Goal: Check status: Check status

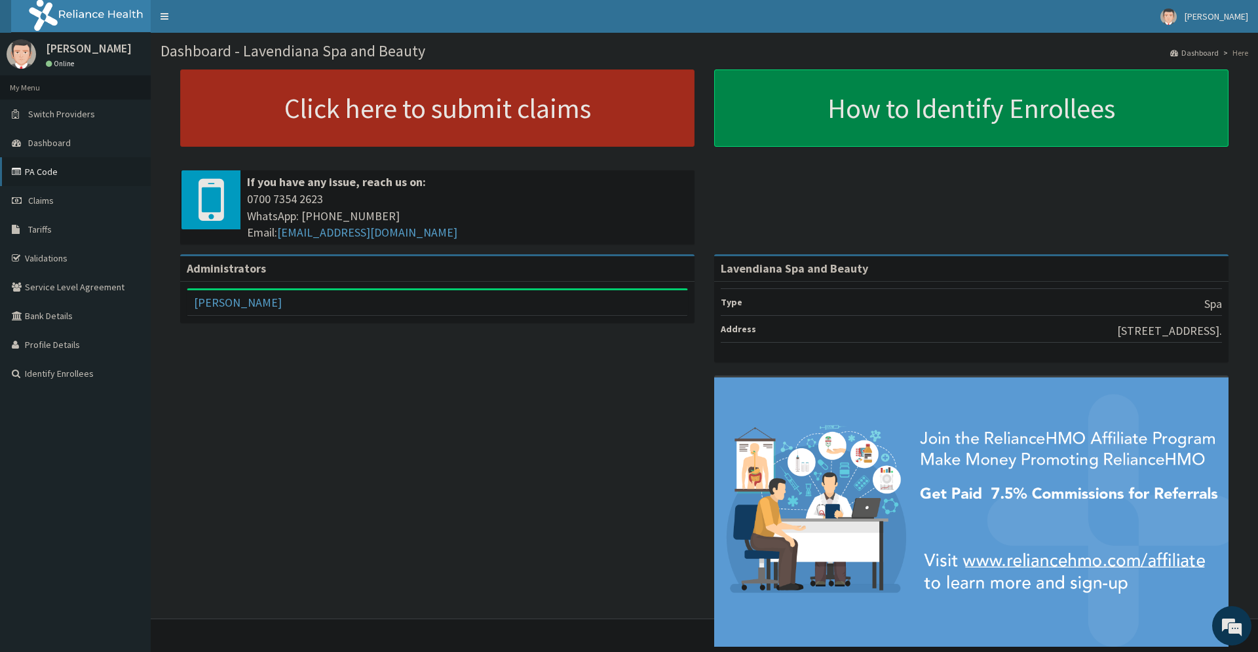
click at [22, 168] on icon at bounding box center [18, 171] width 13 height 9
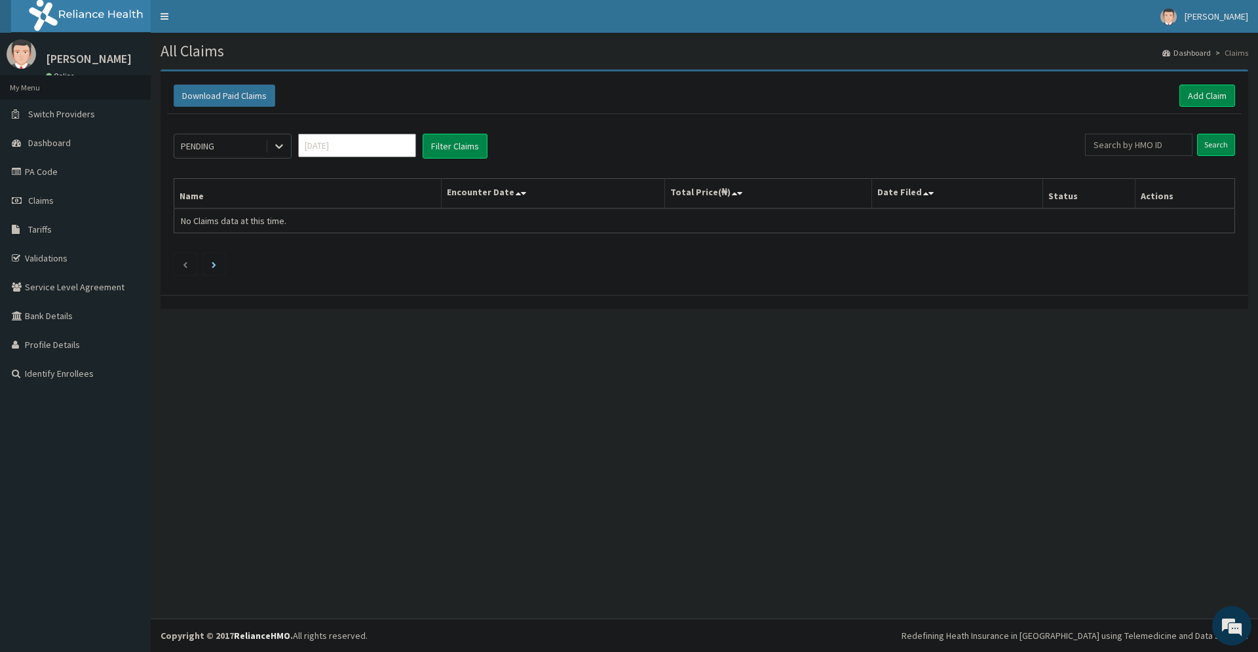
click at [218, 147] on div "PENDING" at bounding box center [219, 146] width 91 height 21
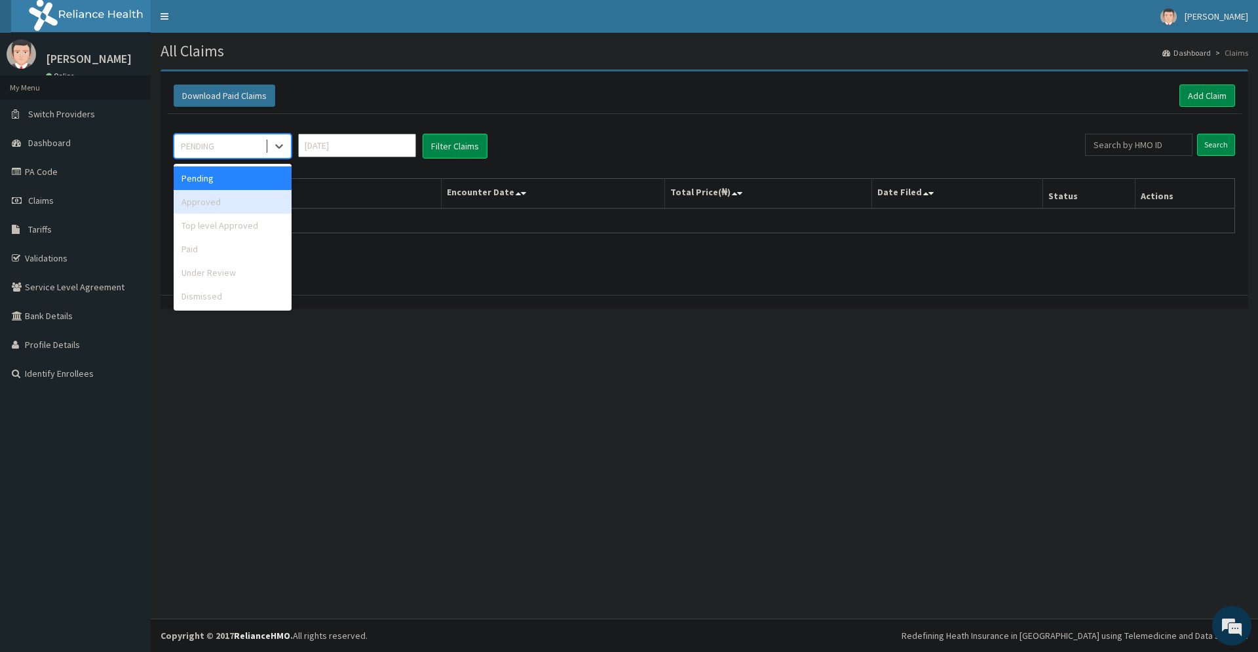
click at [213, 197] on div "Approved" at bounding box center [233, 202] width 118 height 24
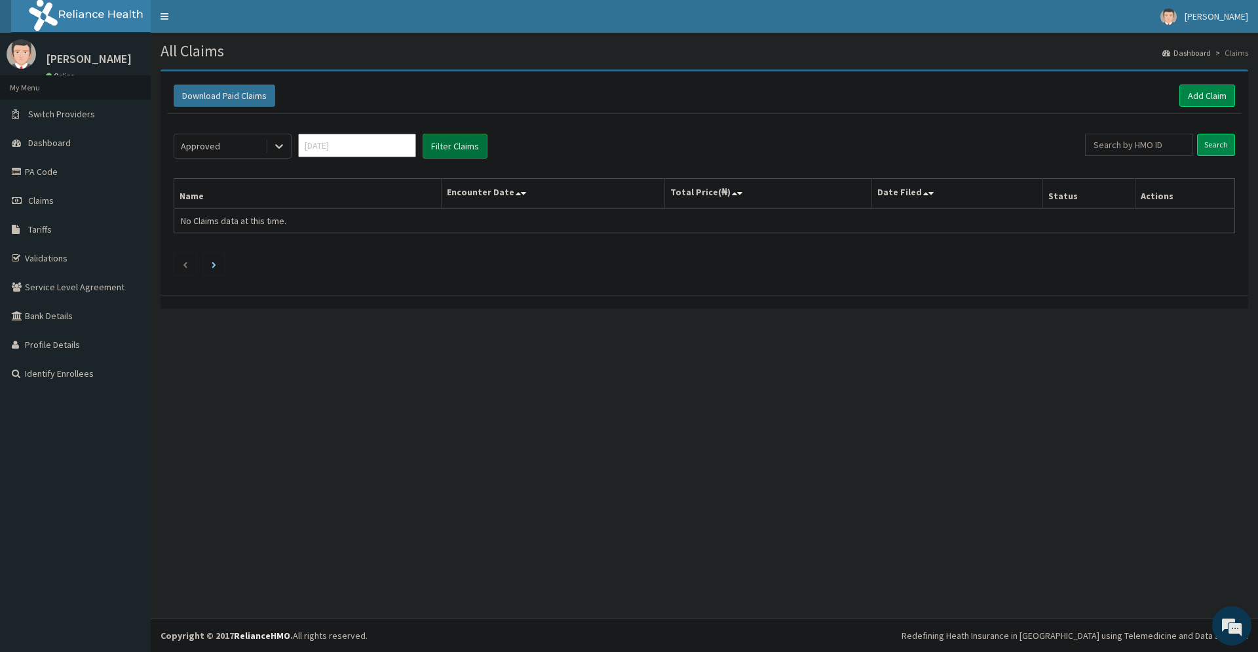
click at [453, 139] on button "Filter Claims" at bounding box center [455, 146] width 65 height 25
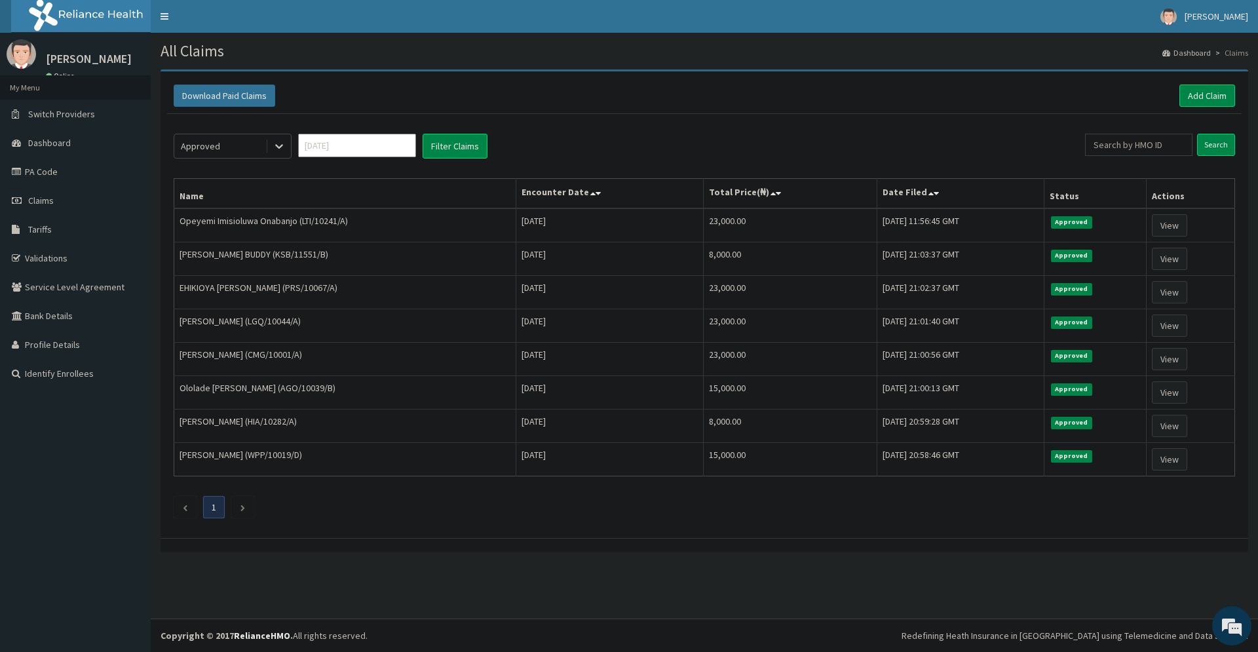
click at [208, 146] on div "Approved" at bounding box center [200, 146] width 39 height 13
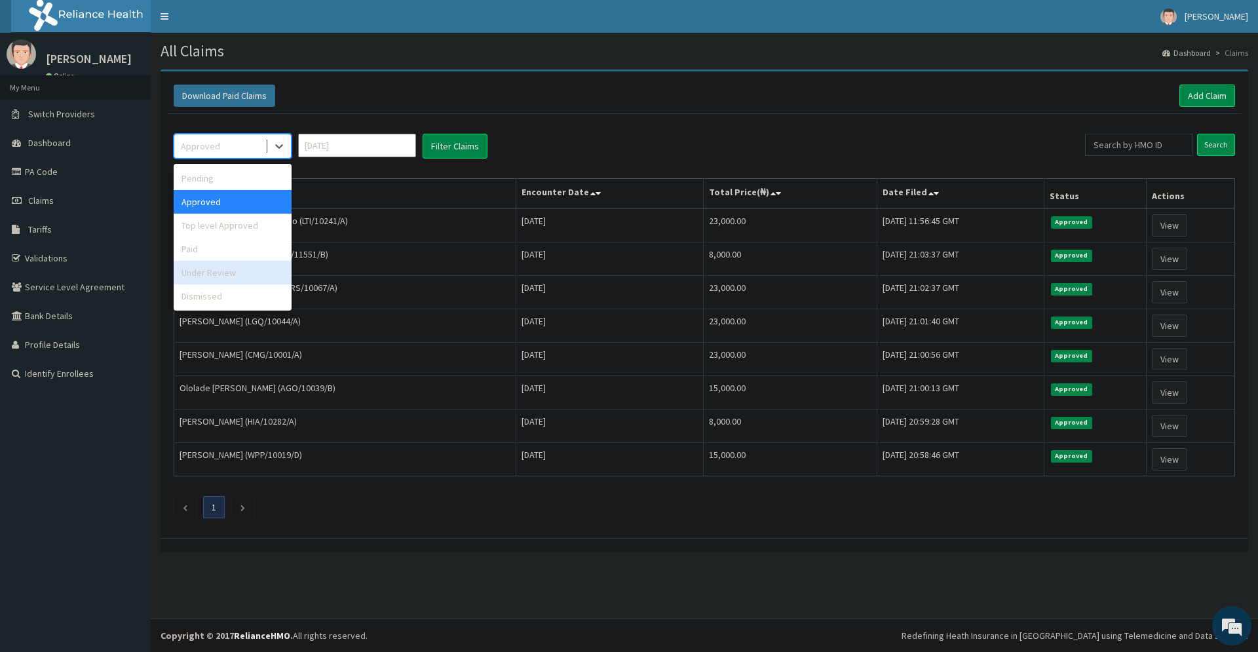
click at [212, 265] on div "Under Review" at bounding box center [233, 273] width 118 height 24
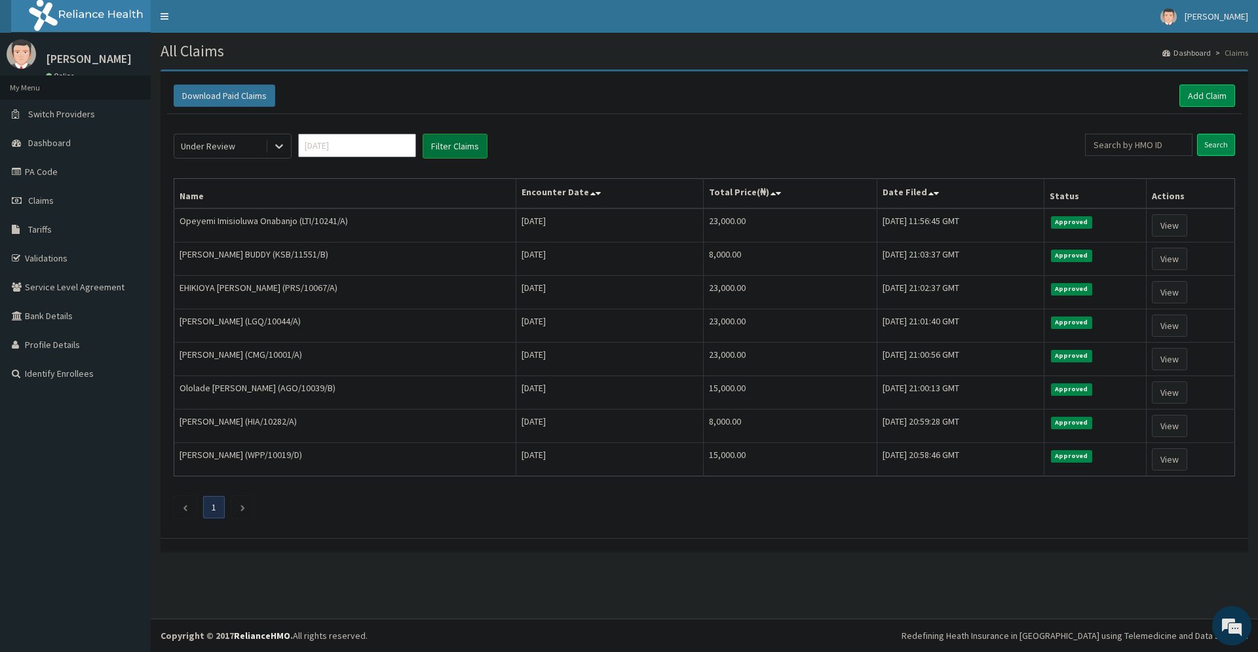
click at [456, 148] on button "Filter Claims" at bounding box center [455, 146] width 65 height 25
